Goal: Task Accomplishment & Management: Complete application form

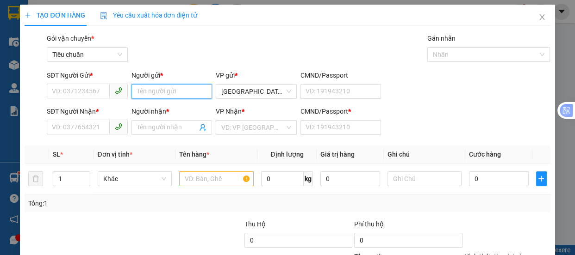
click at [160, 94] on input "Người gửi *" at bounding box center [171, 91] width 81 height 15
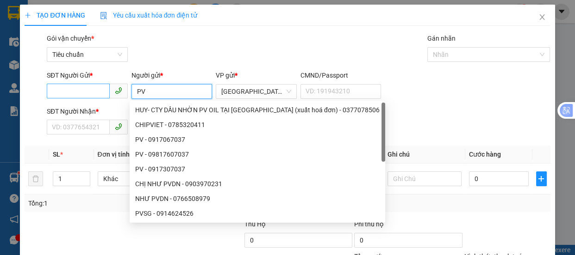
type input "PV"
click at [79, 93] on input "SĐT Người Gửi *" at bounding box center [78, 91] width 63 height 15
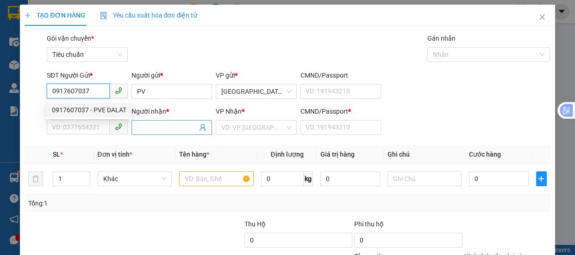
type input "0917607037"
click at [151, 130] on input "Người nhận *" at bounding box center [167, 128] width 61 height 10
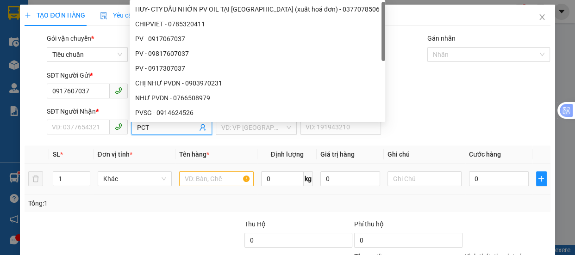
type input "PCTH"
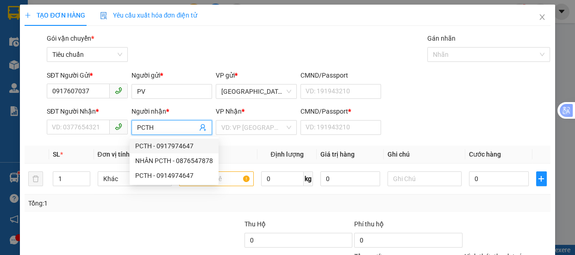
click at [164, 147] on div "PCTH - 0917974647" at bounding box center [174, 146] width 78 height 10
type input "0917974647"
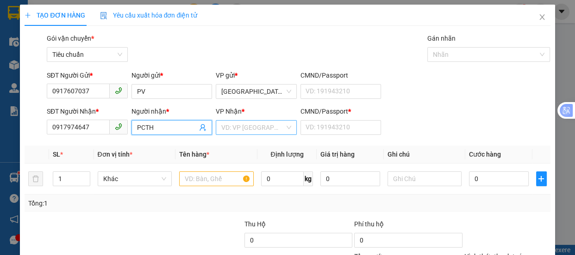
type input "PCTH"
click at [265, 130] on input "search" at bounding box center [252, 128] width 63 height 14
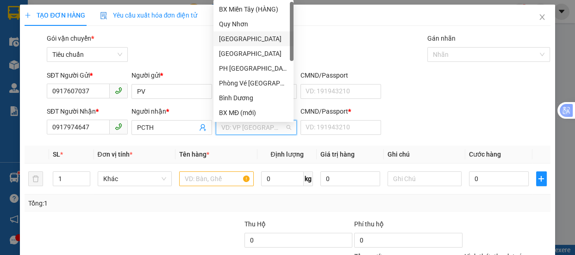
click at [240, 38] on div "[GEOGRAPHIC_DATA]" at bounding box center [253, 39] width 69 height 10
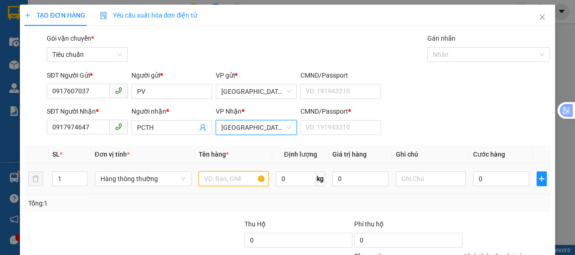
click at [199, 177] on input "text" at bounding box center [234, 179] width 70 height 15
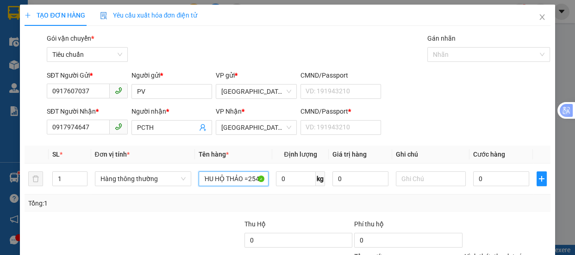
scroll to position [87, 0]
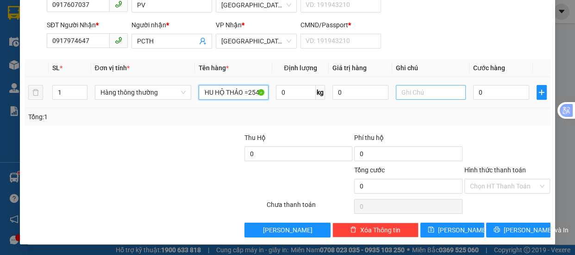
type input "C THU HỘ THẢO =2540"
click at [409, 93] on input "text" at bounding box center [431, 92] width 70 height 15
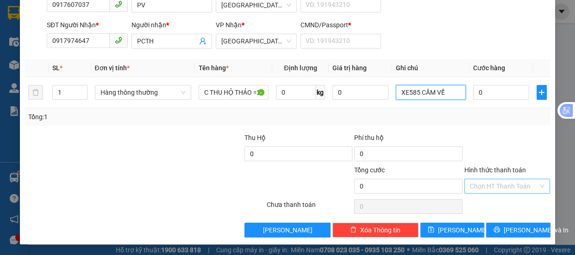
type input "XE585 CẦM VỀ"
click at [470, 188] on input "Hình thức thanh toán" at bounding box center [504, 187] width 68 height 14
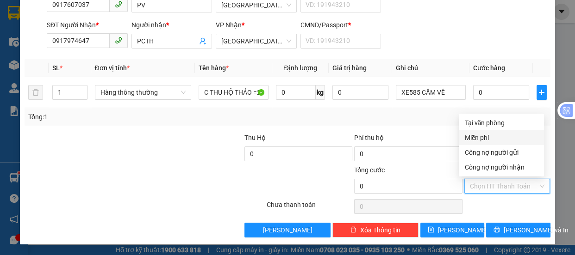
drag, startPoint x: 479, startPoint y: 137, endPoint x: 496, endPoint y: 205, distance: 69.7
click at [479, 137] on div "Miễn phí" at bounding box center [501, 138] width 74 height 10
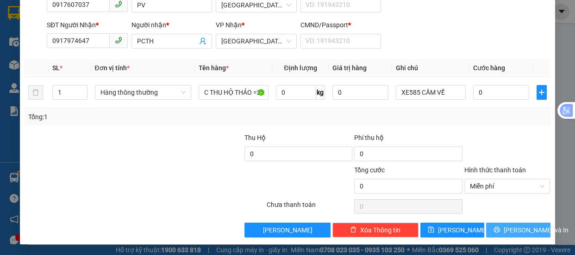
click at [501, 231] on button "[PERSON_NAME] và In" at bounding box center [518, 230] width 64 height 15
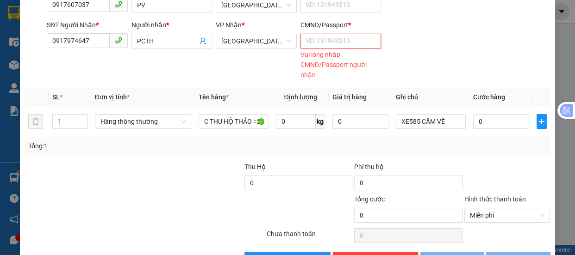
click at [316, 36] on input "CMND/Passport *" at bounding box center [340, 41] width 81 height 15
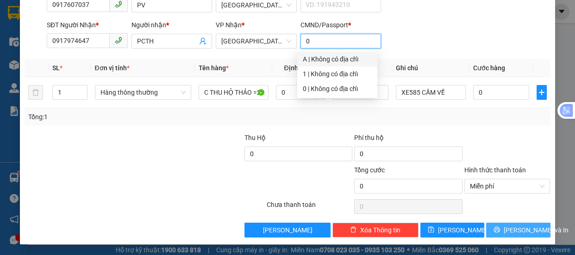
type input "0"
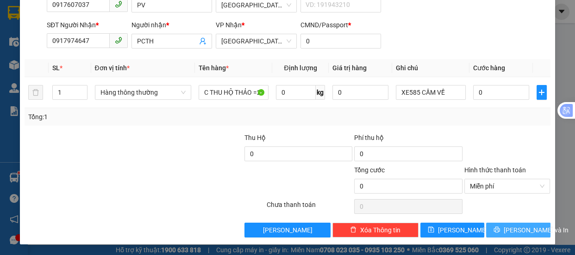
click at [505, 231] on span "[PERSON_NAME] và In" at bounding box center [535, 230] width 65 height 10
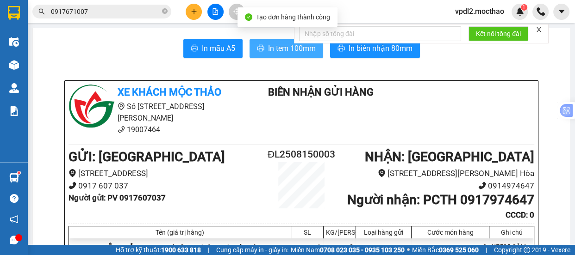
click at [286, 48] on span "In tem 100mm" at bounding box center [292, 49] width 48 height 12
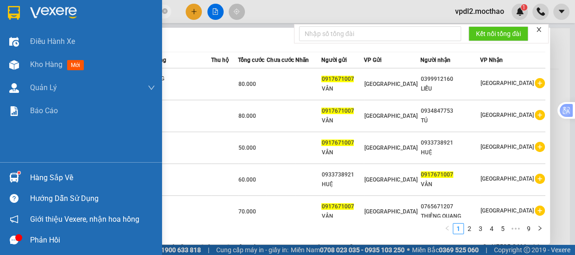
drag, startPoint x: 87, startPoint y: 10, endPoint x: 0, endPoint y: 21, distance: 87.2
click at [0, 21] on section "Kết quả tìm kiếm ( 86 ) Bộ lọc Mã ĐH Trạng thái Món hàng Thu hộ Tổng cước Chưa …" at bounding box center [287, 127] width 575 height 255
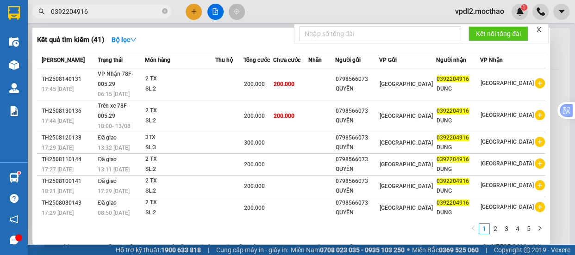
type input "0392204916"
click at [281, 13] on div at bounding box center [287, 127] width 575 height 255
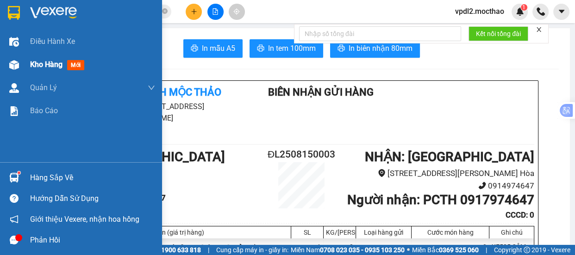
click at [44, 66] on span "Kho hàng" at bounding box center [46, 64] width 32 height 9
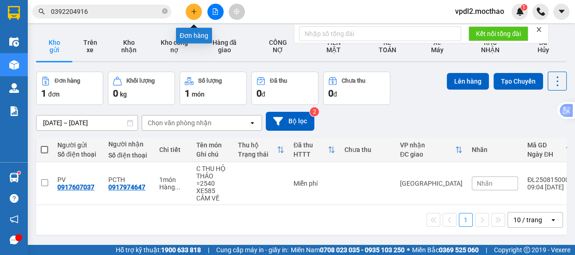
click at [192, 10] on icon "plus" at bounding box center [194, 11] width 6 height 6
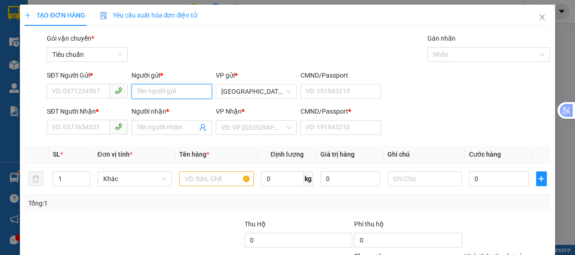
drag, startPoint x: 157, startPoint y: 93, endPoint x: 167, endPoint y: 93, distance: 9.3
click at [161, 93] on input "Người gửi *" at bounding box center [171, 91] width 81 height 15
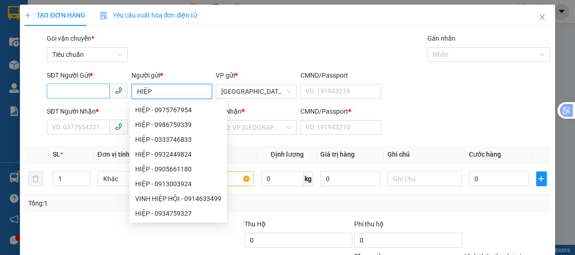
type input "HIỆP"
click at [64, 91] on input "SĐT Người Gửi *" at bounding box center [78, 91] width 63 height 15
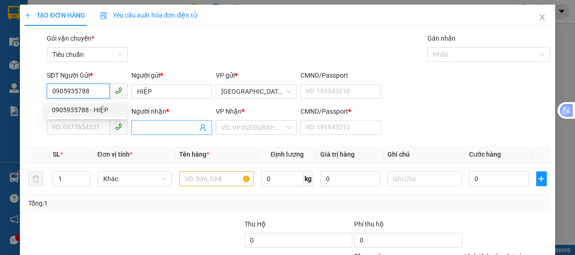
type input "0905935788"
click at [144, 130] on input "Người nhận *" at bounding box center [167, 128] width 61 height 10
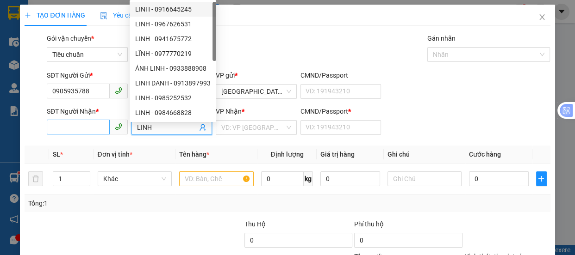
type input "LINH"
click at [68, 130] on input "SĐT Người Nhận *" at bounding box center [78, 127] width 63 height 15
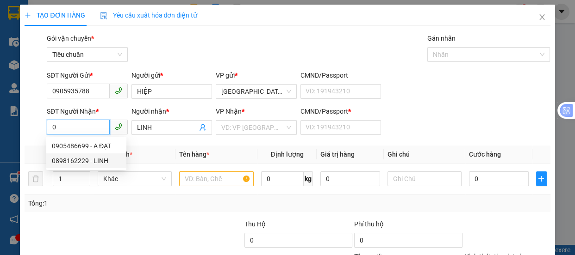
click at [84, 165] on div "0898162229 - LINH" at bounding box center [86, 161] width 69 height 10
type input "0898162229"
type input "0"
type input "30.000"
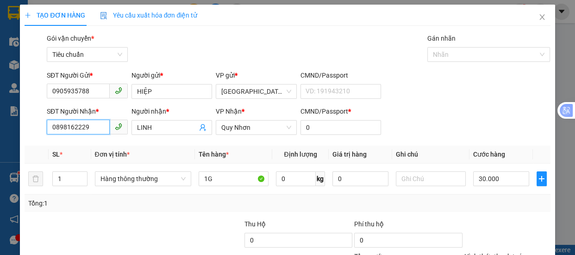
scroll to position [87, 0]
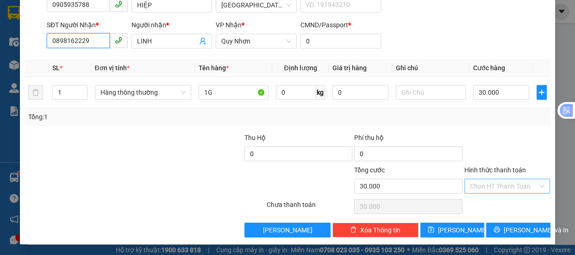
type input "0898162229"
drag, startPoint x: 493, startPoint y: 184, endPoint x: 495, endPoint y: 178, distance: 6.4
click at [494, 181] on input "Hình thức thanh toán" at bounding box center [504, 187] width 68 height 14
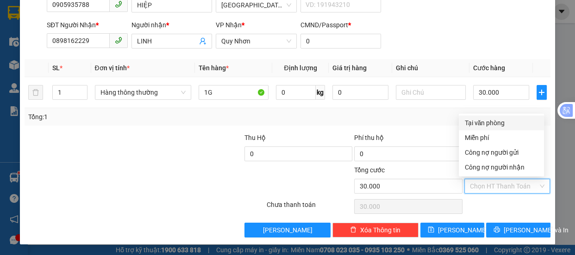
click at [491, 125] on div "Tại văn phòng" at bounding box center [501, 123] width 74 height 10
type input "0"
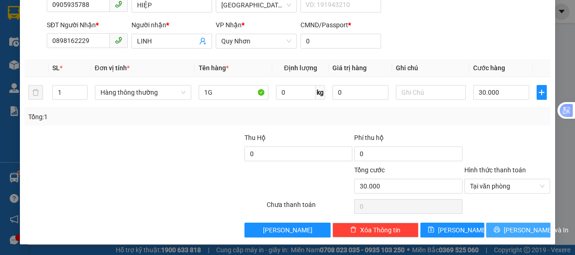
click at [504, 231] on span "[PERSON_NAME] và In" at bounding box center [535, 230] width 65 height 10
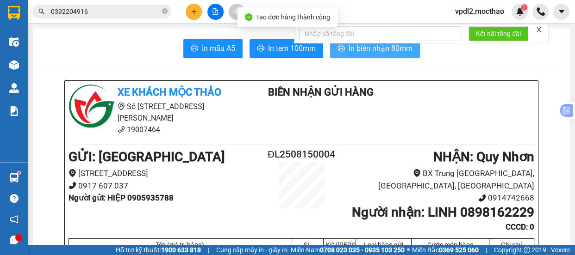
click at [376, 51] on span "In biên nhận 80mm" at bounding box center [380, 49] width 64 height 12
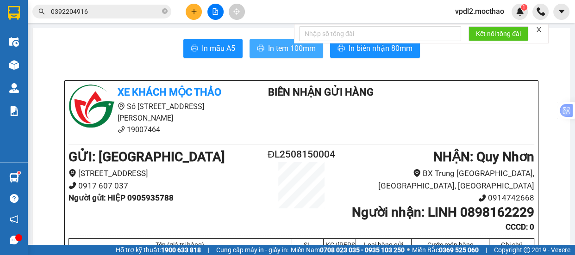
click at [287, 49] on span "In tem 100mm" at bounding box center [292, 49] width 48 height 12
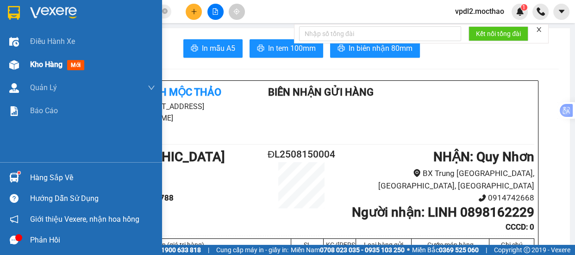
click at [44, 63] on span "Kho hàng" at bounding box center [46, 64] width 32 height 9
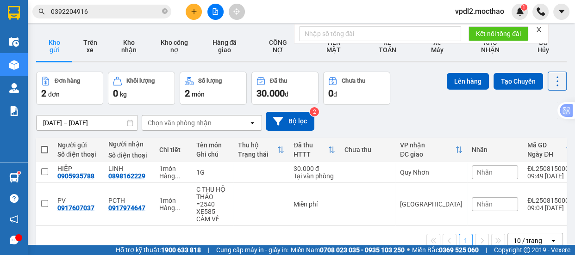
click at [194, 10] on icon "plus" at bounding box center [194, 11] width 6 height 6
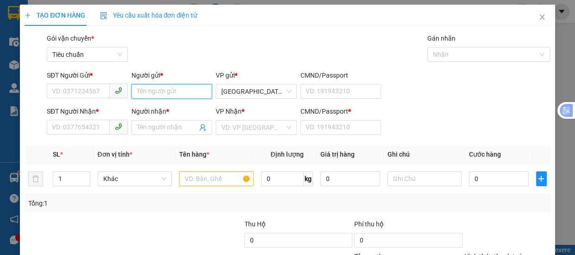
click at [159, 92] on input "Người gửi *" at bounding box center [171, 91] width 81 height 15
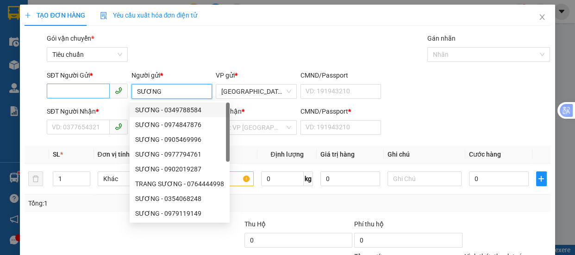
type input "SƯƠNG"
click at [67, 88] on input "SĐT Người Gửi *" at bounding box center [78, 91] width 63 height 15
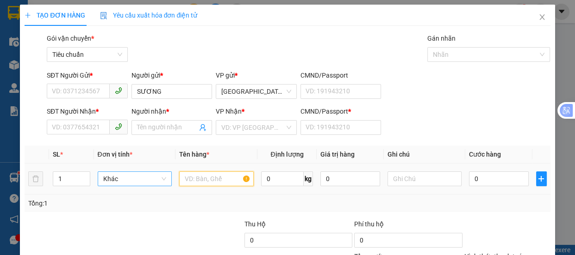
drag, startPoint x: 198, startPoint y: 174, endPoint x: 106, endPoint y: 177, distance: 91.7
click at [195, 176] on input "text" at bounding box center [216, 179] width 74 height 15
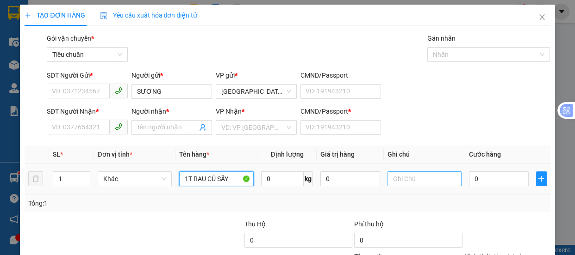
type input "1T RAU CỦ SẤY"
drag, startPoint x: 410, startPoint y: 178, endPoint x: 389, endPoint y: 175, distance: 21.0
click at [409, 178] on input "text" at bounding box center [424, 179] width 74 height 15
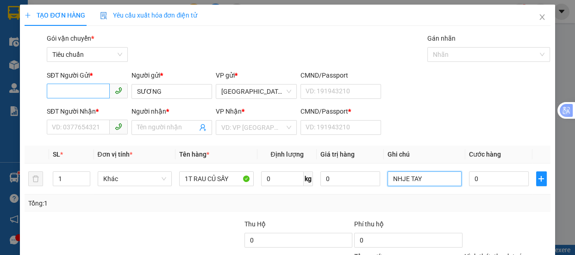
type input "NHJE TAY"
click at [73, 90] on input "SĐT Người Gửi *" at bounding box center [78, 91] width 63 height 15
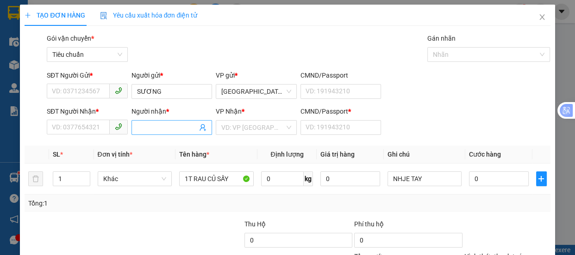
click at [152, 131] on input "Người nhận *" at bounding box center [167, 128] width 61 height 10
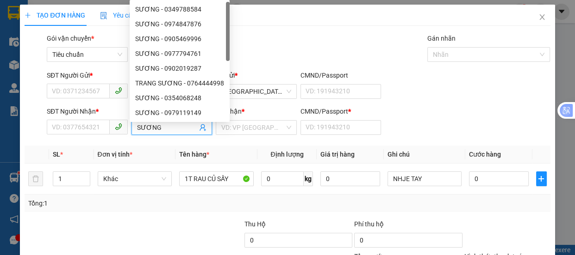
type input "SƯƠNG"
drag, startPoint x: 68, startPoint y: 83, endPoint x: 128, endPoint y: 84, distance: 60.2
click at [70, 83] on div "SĐT Người Gửi *" at bounding box center [87, 77] width 81 height 14
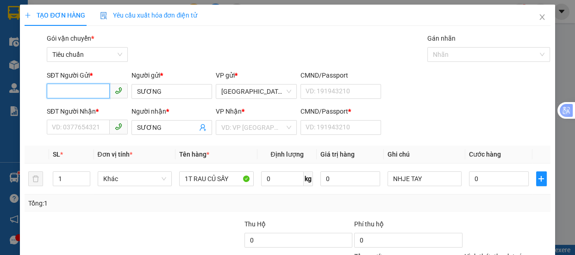
drag, startPoint x: 89, startPoint y: 94, endPoint x: 0, endPoint y: 11, distance: 121.5
click at [84, 97] on input "SĐT Người Gửi *" at bounding box center [78, 91] width 63 height 15
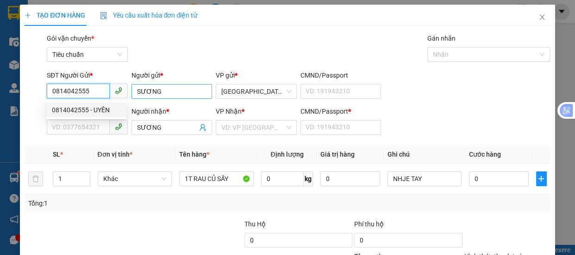
type input "0814042555"
drag, startPoint x: 169, startPoint y: 95, endPoint x: 0, endPoint y: 91, distance: 169.0
click at [0, 91] on div "TẠO ĐƠN HÀNG Yêu cầu xuất hóa đơn điện tử Transit Pickup Surcharge Ids Transit …" at bounding box center [287, 127] width 575 height 255
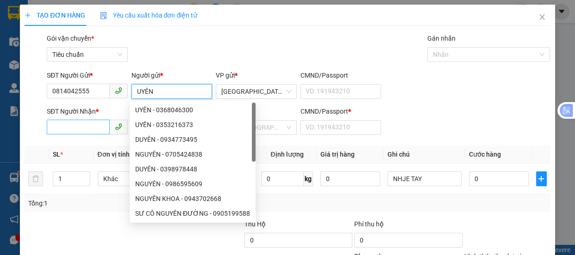
type input "UYÊN"
click at [93, 128] on input "SĐT Người Nhận *" at bounding box center [78, 127] width 63 height 15
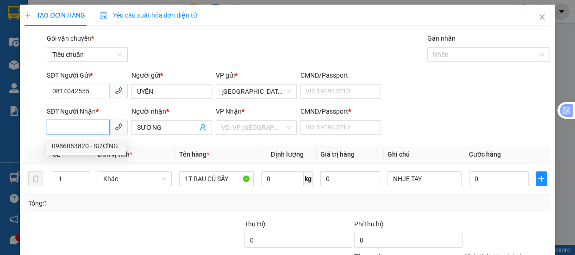
click at [95, 145] on div "0986063820 - SƯƠNG" at bounding box center [86, 146] width 69 height 10
type input "0986063820"
type input "A"
type input "180.000"
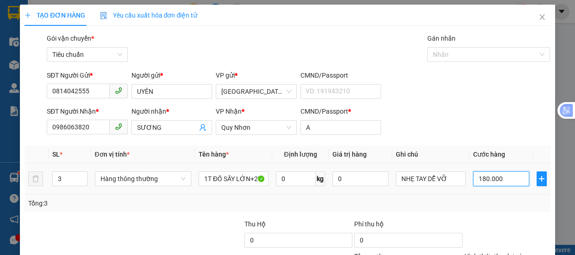
click at [502, 179] on input "180.000" at bounding box center [501, 179] width 56 height 15
type input "8"
type input "80"
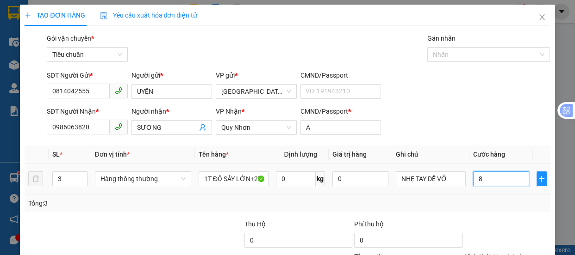
type input "80"
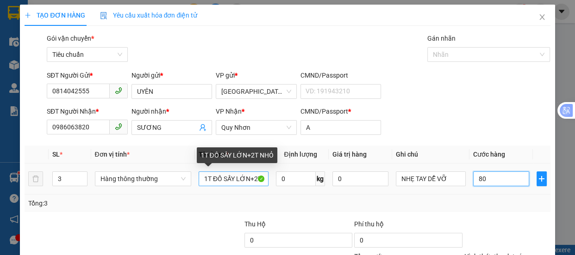
type input "80"
type input "80.000"
drag, startPoint x: 251, startPoint y: 180, endPoint x: 79, endPoint y: 186, distance: 172.7
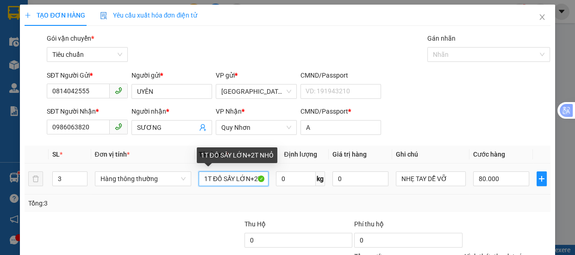
click at [77, 189] on tr "3 Hàng thông thường 1T ĐỒ SẤY LỚN+2T NHỎ 0 kg 0 NHẸ TAY DỄ VỠ 80.000" at bounding box center [287, 179] width 525 height 31
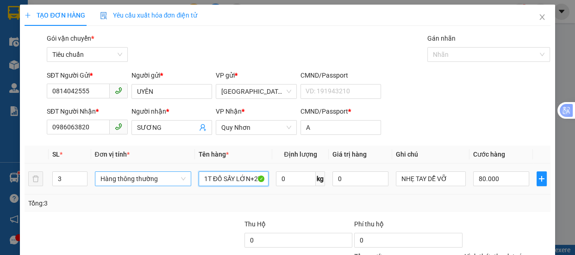
type input "T NHỎ"
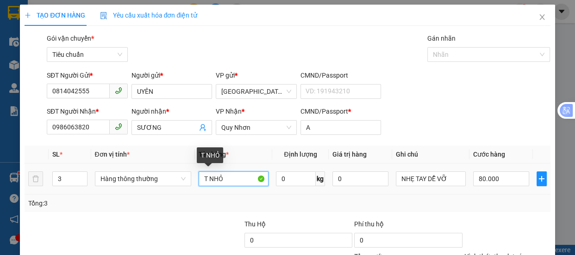
drag, startPoint x: 113, startPoint y: 179, endPoint x: 0, endPoint y: 210, distance: 117.1
click at [0, 212] on div "TẠO ĐƠN HÀNG Yêu cầu xuất hóa đơn điện tử Transit Pickup Surcharge Ids Transit …" at bounding box center [287, 127] width 575 height 255
type input "1T ĐÒ SẤY"
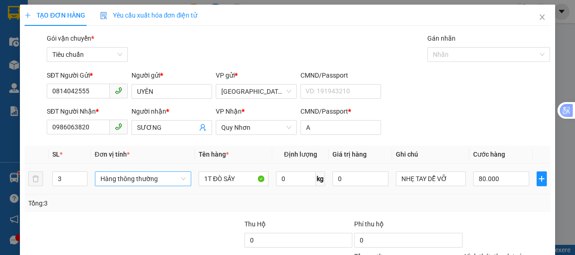
drag, startPoint x: 69, startPoint y: 180, endPoint x: 167, endPoint y: 174, distance: 97.8
click at [70, 179] on input "3" at bounding box center [70, 179] width 34 height 14
type input "1"
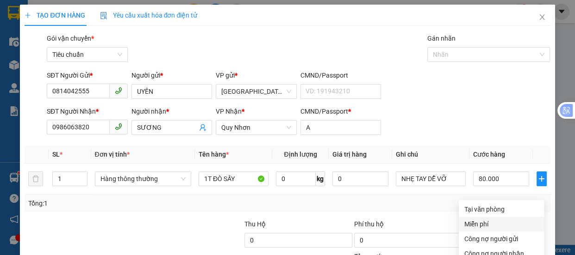
type input "0"
click at [486, 205] on div "Tại văn phòng" at bounding box center [501, 210] width 74 height 10
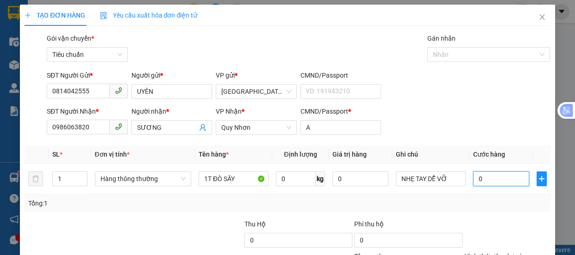
type input "8"
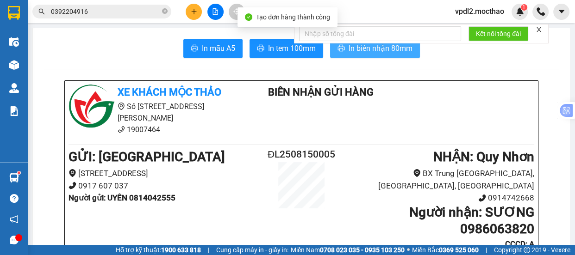
click at [375, 51] on button "In biên nhận 80mm" at bounding box center [375, 48] width 90 height 19
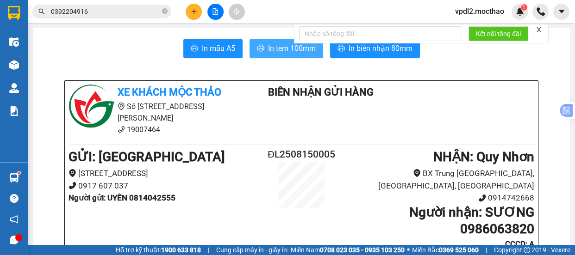
click at [284, 50] on span "In tem 100mm" at bounding box center [292, 49] width 48 height 12
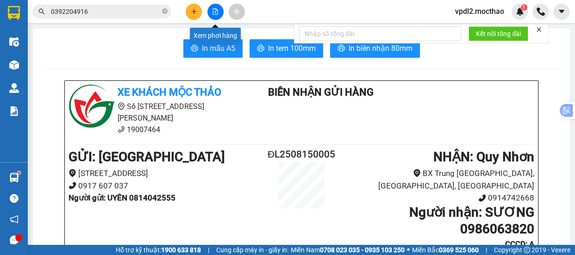
click at [211, 8] on button at bounding box center [215, 12] width 16 height 16
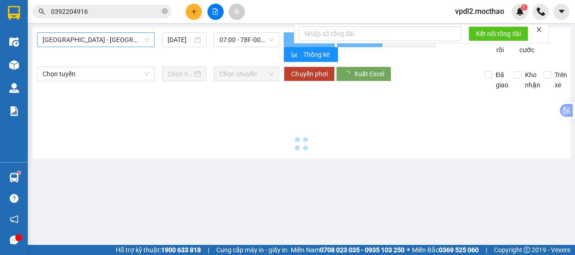
click at [118, 44] on span "[GEOGRAPHIC_DATA] - [GEOGRAPHIC_DATA]" at bounding box center [96, 40] width 106 height 14
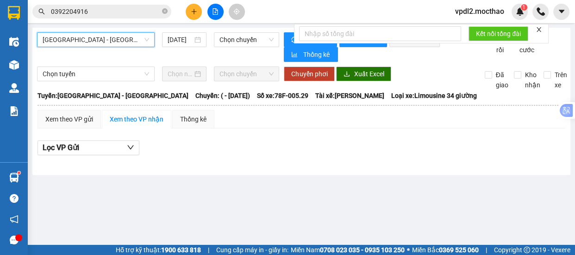
click at [112, 45] on span "[GEOGRAPHIC_DATA] - [GEOGRAPHIC_DATA]" at bounding box center [96, 40] width 106 height 14
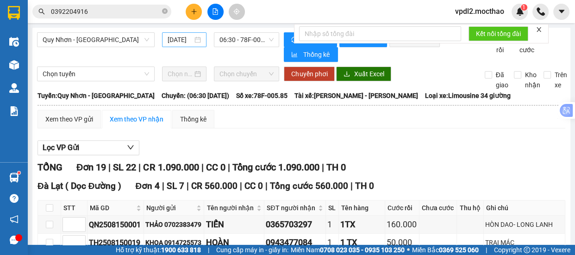
click at [197, 36] on div "[DATE]" at bounding box center [184, 40] width 33 height 10
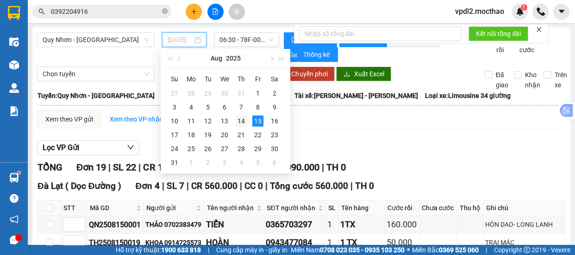
click at [245, 120] on div "14" at bounding box center [241, 121] width 11 height 11
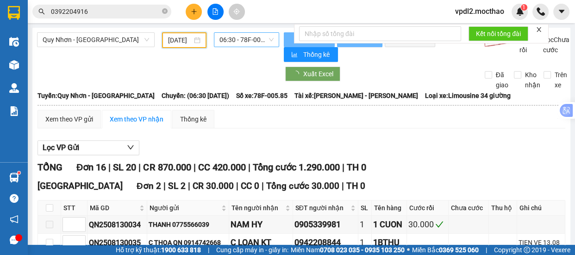
click at [261, 37] on span "06:30 - 78F-005.85" at bounding box center [246, 40] width 54 height 14
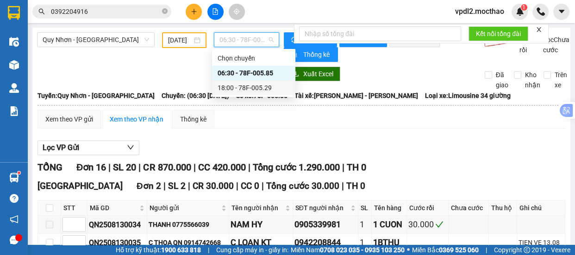
click at [255, 88] on div "18:00 - 78F-005.29" at bounding box center [253, 88] width 72 height 10
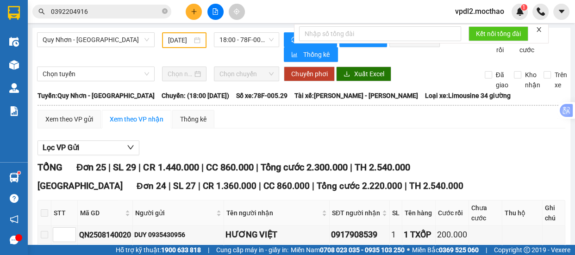
drag, startPoint x: 196, startPoint y: 38, endPoint x: 267, endPoint y: 65, distance: 75.5
click at [198, 39] on div "[DATE]" at bounding box center [184, 40] width 32 height 10
click at [264, 42] on span "18:00 - 78F-005.29" at bounding box center [246, 40] width 54 height 14
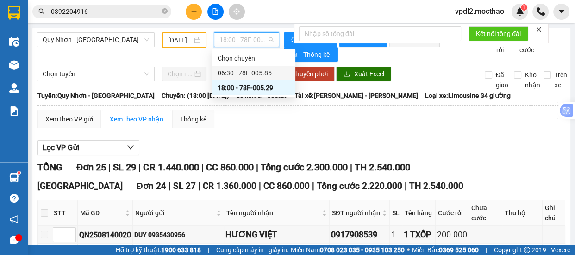
click at [250, 76] on div "06:30 - 78F-005.85" at bounding box center [253, 73] width 72 height 10
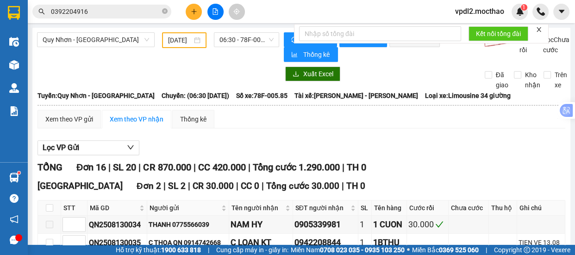
click at [194, 39] on div "[DATE]" at bounding box center [184, 40] width 32 height 10
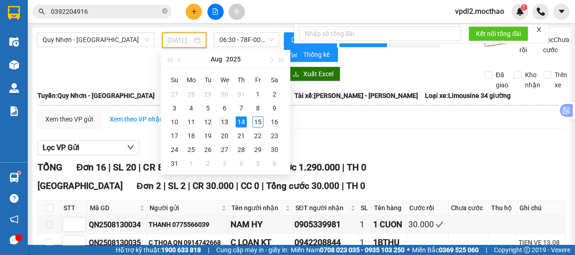
click at [224, 123] on div "13" at bounding box center [224, 122] width 11 height 11
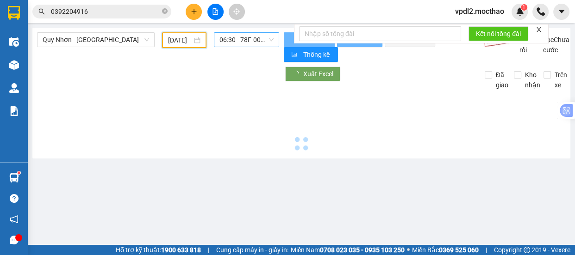
type input "[DATE]"
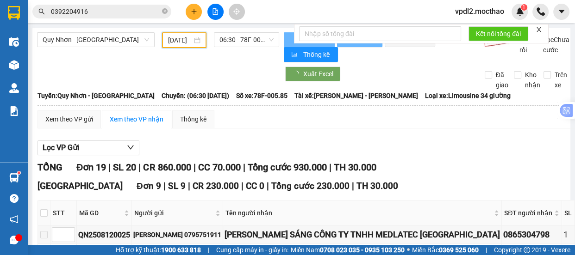
drag, startPoint x: 261, startPoint y: 37, endPoint x: 272, endPoint y: 74, distance: 38.2
click at [263, 38] on span "06:30 - 78F-005.85" at bounding box center [246, 40] width 54 height 14
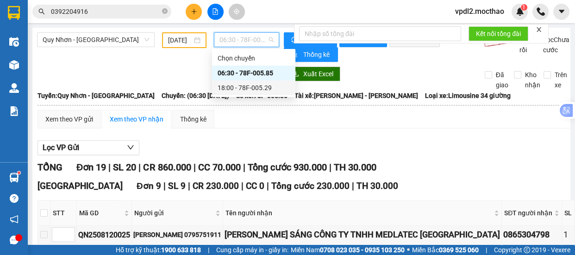
click at [248, 91] on div "18:00 - 78F-005.29" at bounding box center [253, 88] width 72 height 10
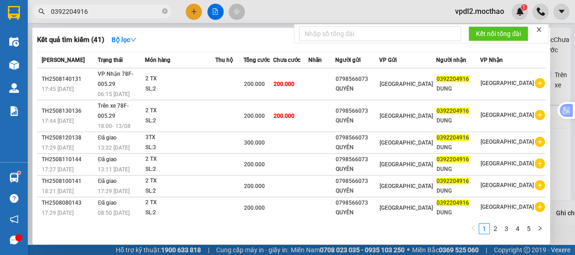
drag, startPoint x: 93, startPoint y: 12, endPoint x: 0, endPoint y: 5, distance: 92.8
click at [74, 15] on input "0392204916" at bounding box center [105, 11] width 109 height 10
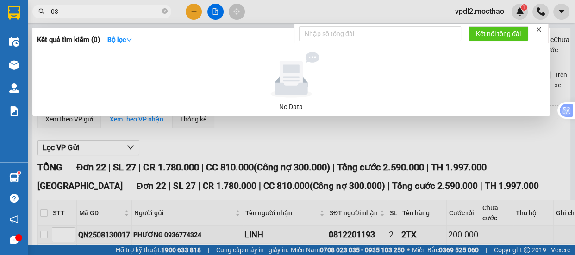
type input "0"
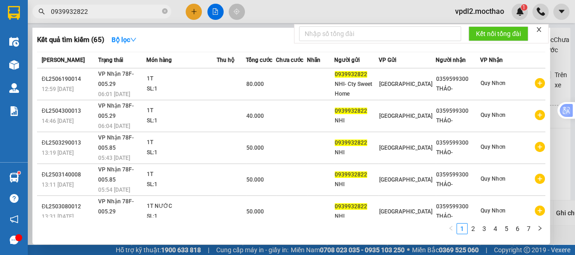
type input "0939932822"
click at [190, 13] on div at bounding box center [287, 127] width 575 height 255
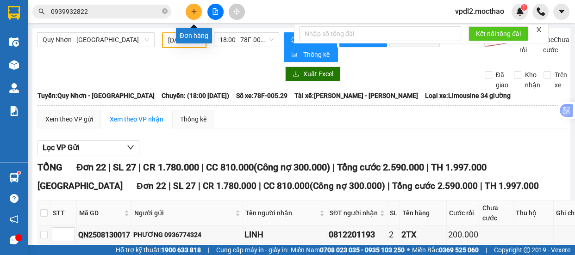
click at [195, 12] on icon "plus" at bounding box center [194, 11] width 6 height 6
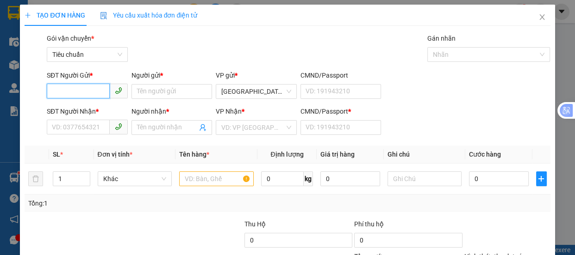
drag, startPoint x: 90, startPoint y: 88, endPoint x: 0, endPoint y: 154, distance: 111.6
click at [90, 90] on input "SĐT Người Gửi *" at bounding box center [78, 91] width 63 height 15
type input "0704000002"
click at [84, 112] on div "0704000002 - BẢO" at bounding box center [86, 110] width 69 height 10
type input "BẢO"
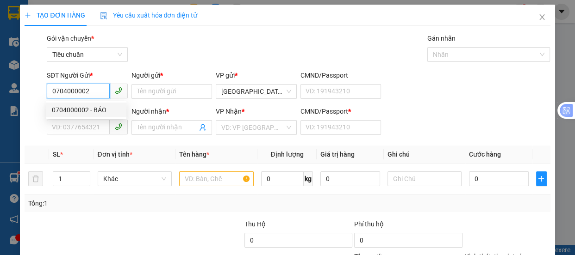
type input "0819030345"
type input "GIANG"
type input "0"
type input "60.000"
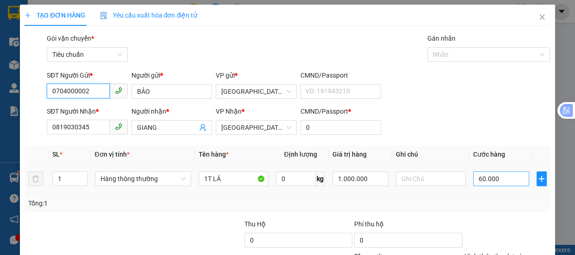
type input "0704000002"
click at [495, 176] on input "60.000" at bounding box center [501, 179] width 56 height 15
type input "4"
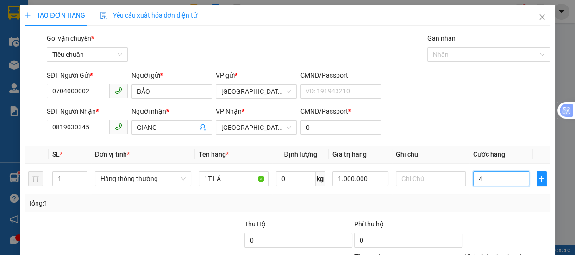
type input "40"
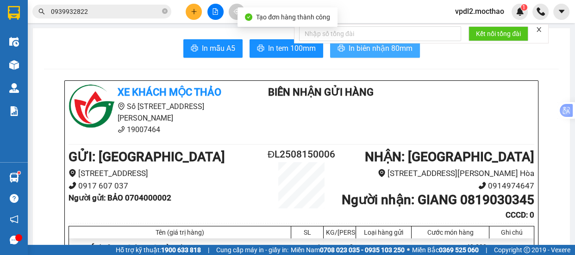
click at [371, 50] on span "In biên nhận 80mm" at bounding box center [380, 49] width 64 height 12
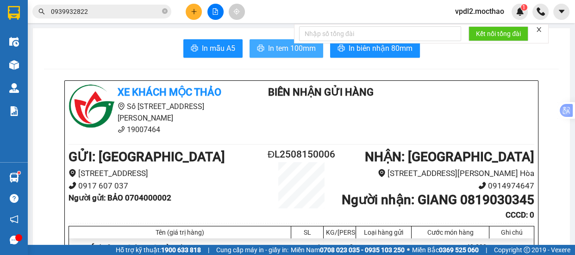
click at [273, 48] on span "In tem 100mm" at bounding box center [292, 49] width 48 height 12
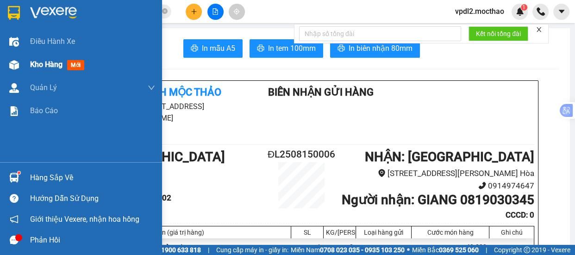
click at [40, 68] on span "Kho hàng" at bounding box center [46, 64] width 32 height 9
